Goal: Task Accomplishment & Management: Complete application form

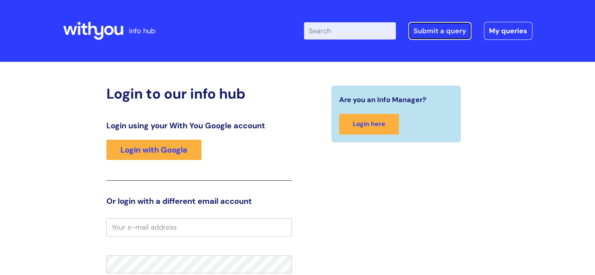
click at [417, 27] on link "Submit a query" at bounding box center [439, 31] width 63 height 18
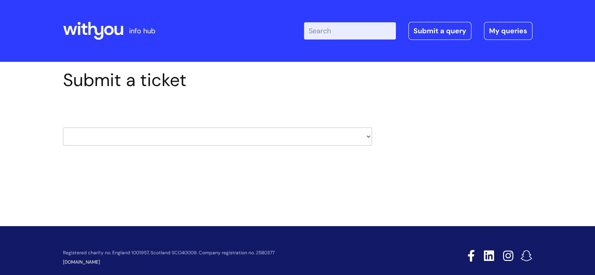
click at [359, 130] on select "HR / People IT and Support Clinical Drug Alerts Finance Accounts Data Support T…" at bounding box center [217, 136] width 309 height 18
select select "finance_accounts"
click at [63, 127] on select "HR / People IT and Support Clinical Drug Alerts Finance Accounts Data Support T…" at bounding box center [217, 136] width 309 height 18
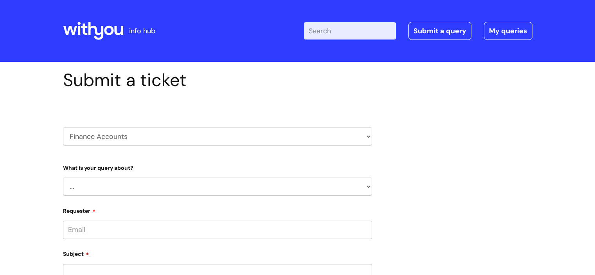
click at [142, 188] on select "... Finance Systems Finance Requests (inc. Expenses) Invoices Research" at bounding box center [217, 186] width 309 height 18
select select "Invoices"
click at [63, 177] on select "... Finance Systems Finance Requests (inc. Expenses) Invoices Research" at bounding box center [217, 186] width 309 height 18
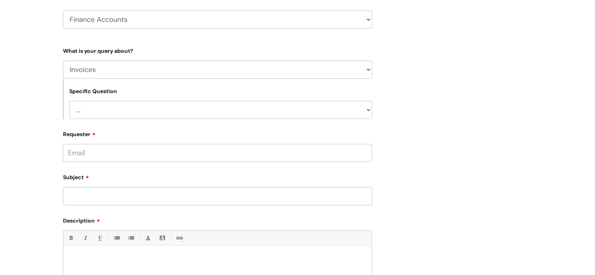
scroll to position [117, 0]
click at [176, 111] on select "... Customer Invoice Supplier Invoices" at bounding box center [220, 109] width 303 height 18
select select "Customer Invoice"
click at [69, 100] on select "... Customer Invoice Supplier Invoices" at bounding box center [220, 109] width 303 height 18
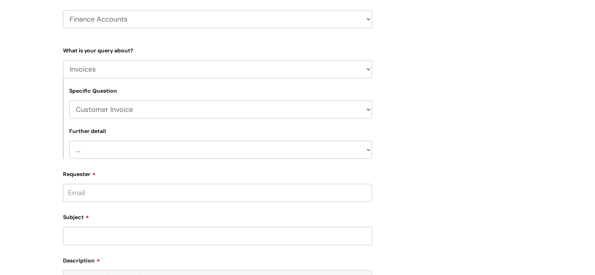
click at [168, 151] on select "... Payment Dates Remittance advice requests Urgent payment processing Invoices…" at bounding box center [220, 150] width 303 height 18
select select "Invoices to add to Basware"
click at [69, 141] on select "... Payment Dates Remittance advice requests Urgent payment processing Invoices…" at bounding box center [220, 150] width 303 height 18
click at [153, 195] on input "Requester" at bounding box center [217, 193] width 309 height 18
type input "V"
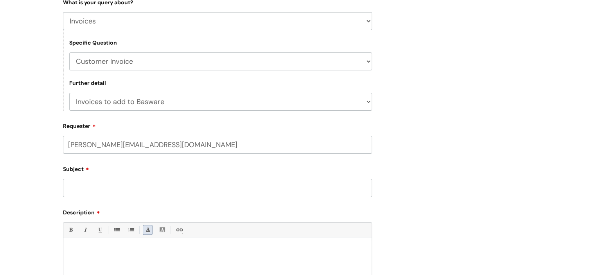
scroll to position [195, 0]
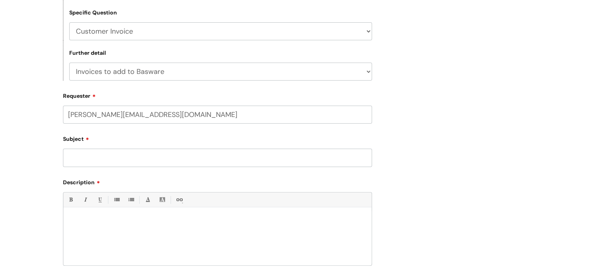
type input "vikki.wraith@wearewithyou.org.uk"
click at [156, 163] on input "Subject" at bounding box center [217, 158] width 309 height 18
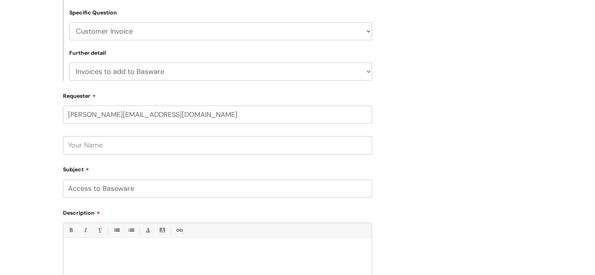
type input "Access to Baseware"
click at [100, 248] on p at bounding box center [217, 250] width 296 height 7
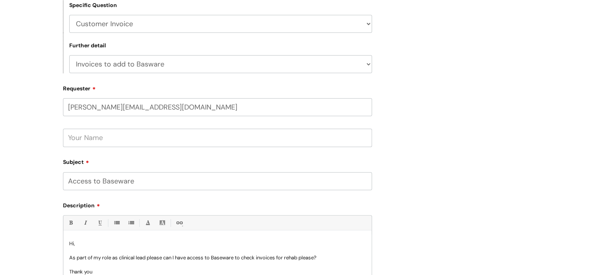
click at [258, 258] on p "As part of my role as clinical lead please can I have access to Baseware to che…" at bounding box center [217, 257] width 296 height 7
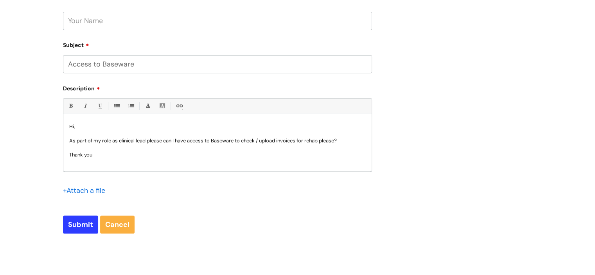
scroll to position [320, 0]
click at [81, 220] on input "Submit" at bounding box center [80, 224] width 35 height 18
type input "Please Wait..."
